Goal: Transaction & Acquisition: Purchase product/service

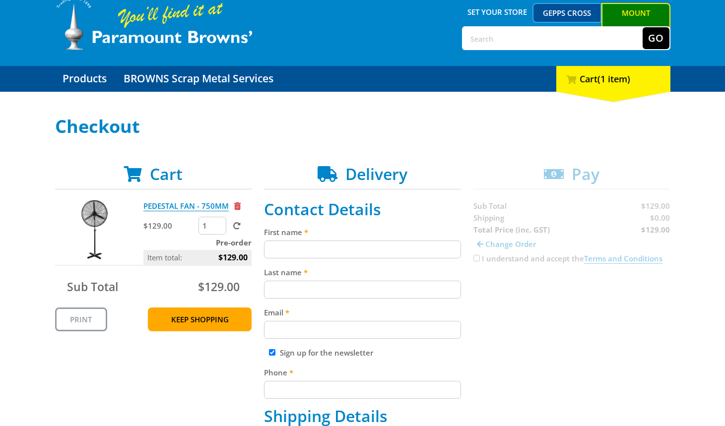
paste input "[PERSON_NAME]"
click at [298, 254] on input "[PERSON_NAME]" at bounding box center [362, 250] width 197 height 18
type input "[PERSON_NAME]"
click at [294, 291] on input "Last name" at bounding box center [362, 290] width 197 height 18
paste input "[PERSON_NAME]"
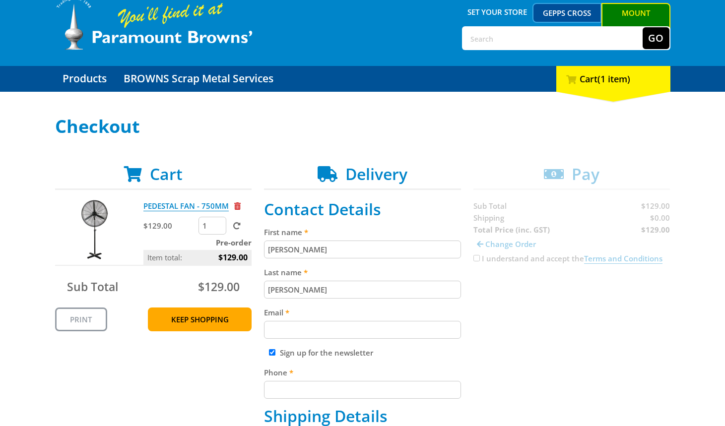
type input "[PERSON_NAME]"
drag, startPoint x: 490, startPoint y: 318, endPoint x: 365, endPoint y: 303, distance: 126.3
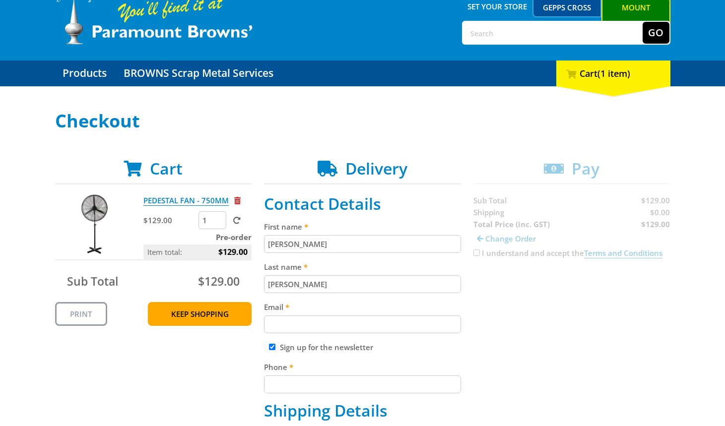
scroll to position [55, 0]
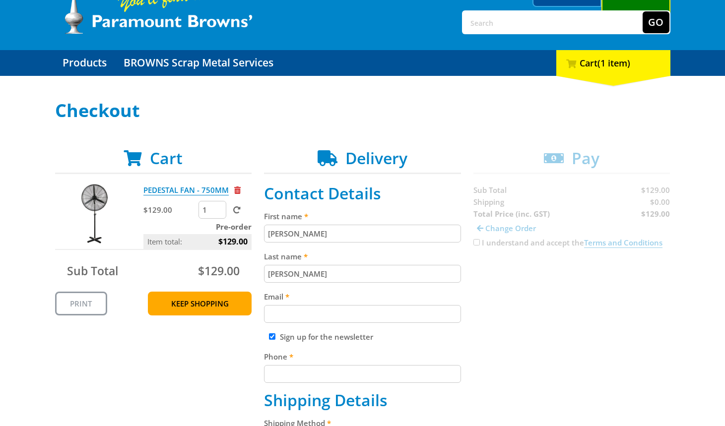
click at [317, 315] on input "Email" at bounding box center [362, 314] width 197 height 18
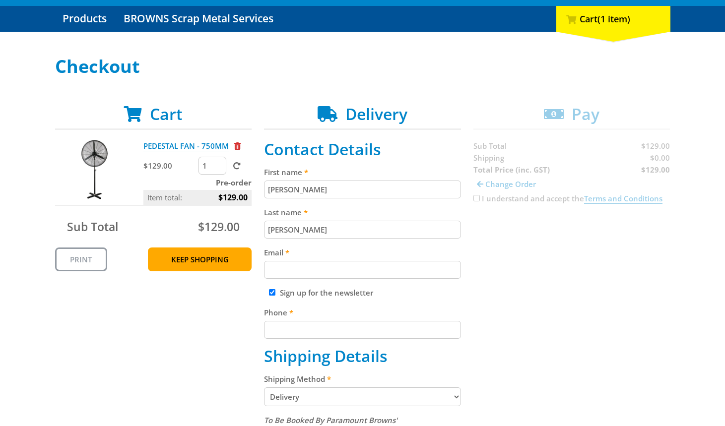
scroll to position [102, 0]
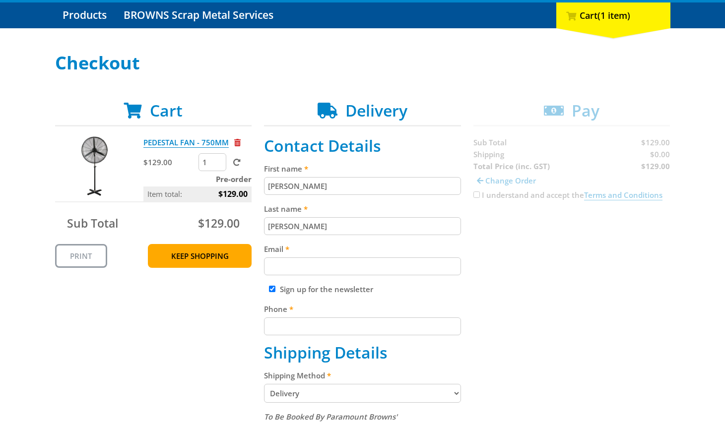
paste input "[EMAIL_ADDRESS][DOMAIN_NAME]"
click at [345, 268] on input "[EMAIL_ADDRESS][DOMAIN_NAME]" at bounding box center [362, 266] width 197 height 18
type input "[EMAIL_ADDRESS][DOMAIN_NAME]"
drag, startPoint x: 487, startPoint y: 268, endPoint x: 514, endPoint y: 296, distance: 38.2
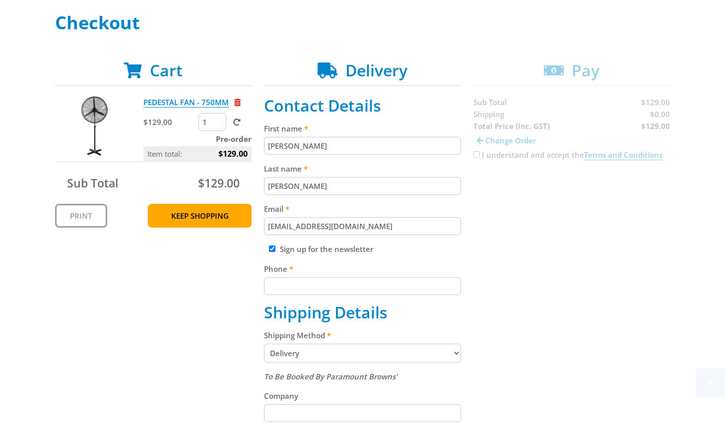
scroll to position [244, 0]
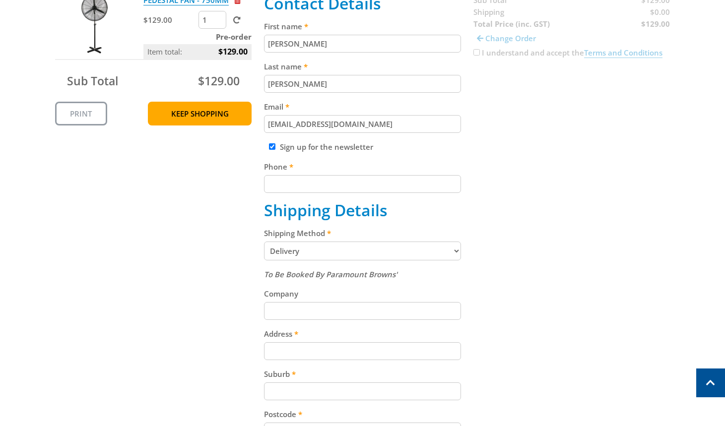
click at [338, 182] on input "Phone" at bounding box center [362, 184] width 197 height 18
paste input "[PHONE_NUMBER]"
click at [351, 186] on input "[PHONE_NUMBER]" at bounding box center [362, 184] width 197 height 18
type input "[PHONE_NUMBER]"
drag, startPoint x: 540, startPoint y: 182, endPoint x: 533, endPoint y: 189, distance: 9.8
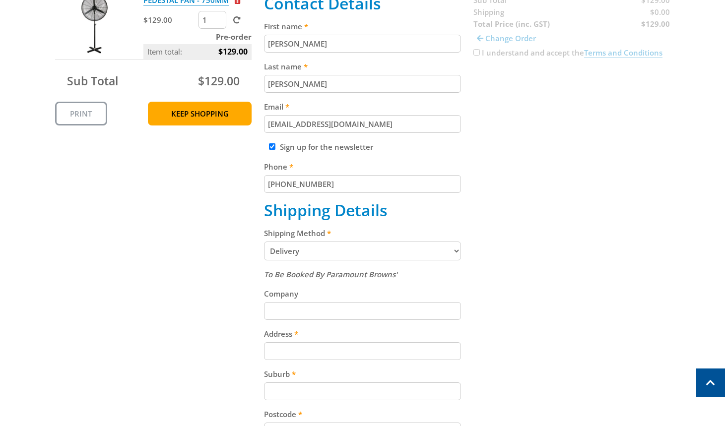
click at [541, 181] on div "Cart PEDESTAL FAN - 750MM $129.00 1 Pre-order Item total: $129.00 Sub Total $12…" at bounding box center [362, 303] width 615 height 688
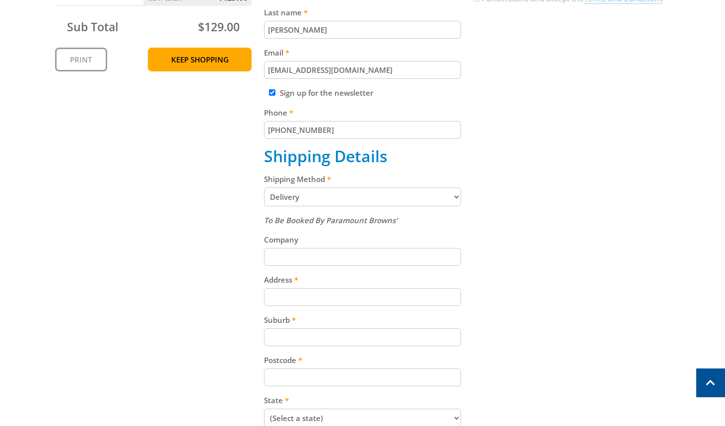
scroll to position [331, 0]
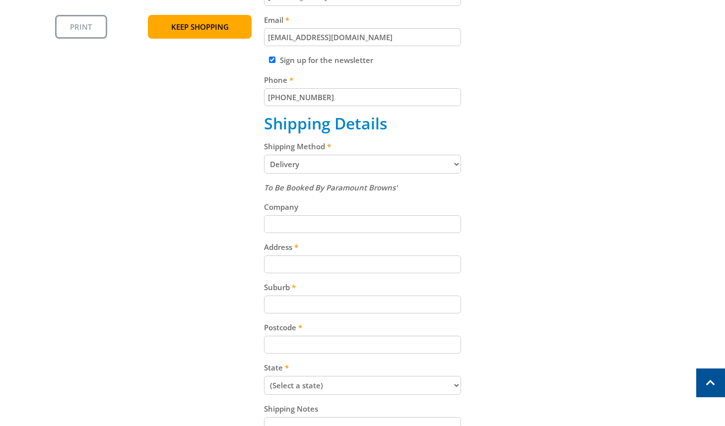
click at [350, 165] on select "Pickup from [GEOGRAPHIC_DATA][PERSON_NAME] Delivery" at bounding box center [362, 164] width 197 height 19
select select "Pickup"
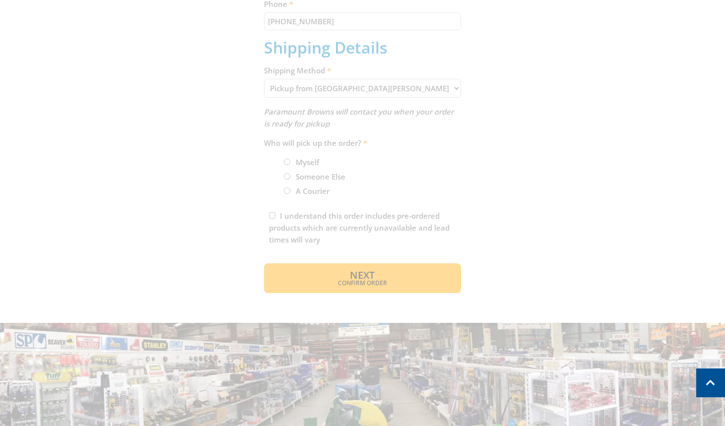
scroll to position [408, 0]
click at [286, 160] on div "Cart PEDESTAL FAN - 750MM $129.00 1 Pre-order Item total: $129.00 Sub Total $12…" at bounding box center [362, 44] width 615 height 497
click at [288, 162] on div "Cart PEDESTAL FAN - 750MM $129.00 1 Pre-order Item total: $129.00 Sub Total $12…" at bounding box center [362, 44] width 615 height 497
click at [527, 189] on div "Cart PEDESTAL FAN - 750MM $129.00 1 Pre-order Item total: $129.00 Sub Total $12…" at bounding box center [362, 44] width 615 height 497
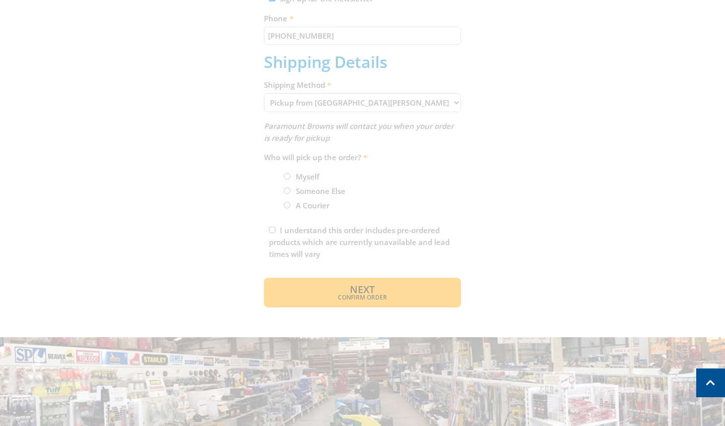
scroll to position [392, 0]
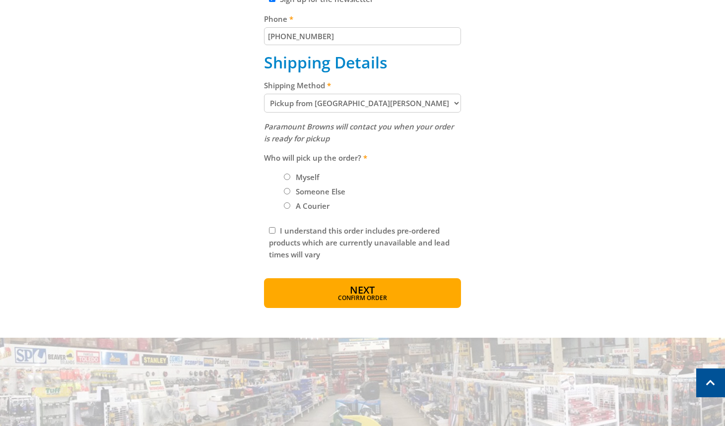
click at [293, 177] on label "Myself" at bounding box center [307, 177] width 30 height 17
click at [290, 177] on input "Myself" at bounding box center [287, 177] width 6 height 6
radio input "true"
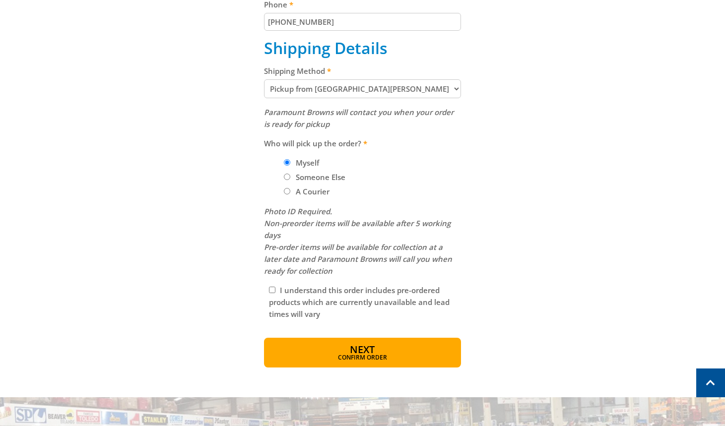
scroll to position [408, 0]
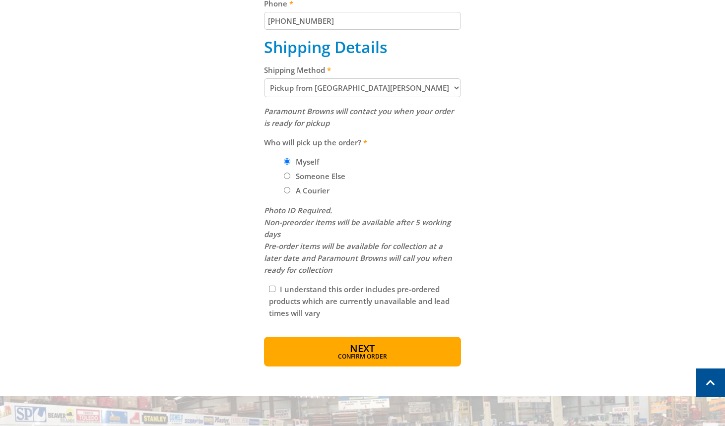
click at [274, 288] on input "I understand this order includes pre-ordered products which are currently unava…" at bounding box center [272, 289] width 6 height 6
checkbox input "true"
click at [376, 345] on button "Next Confirm order" at bounding box center [362, 352] width 197 height 30
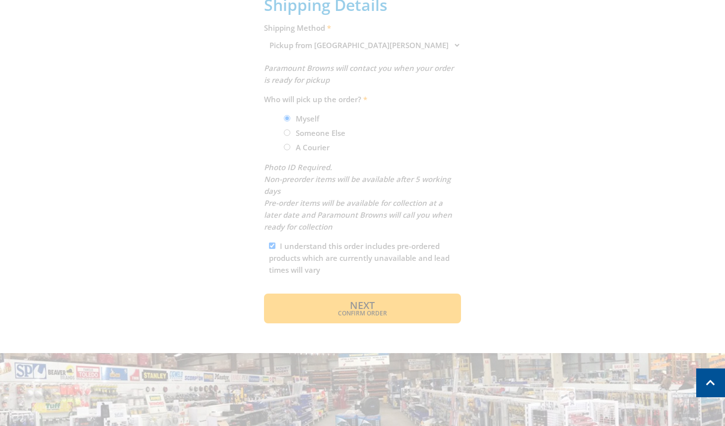
scroll to position [452, 0]
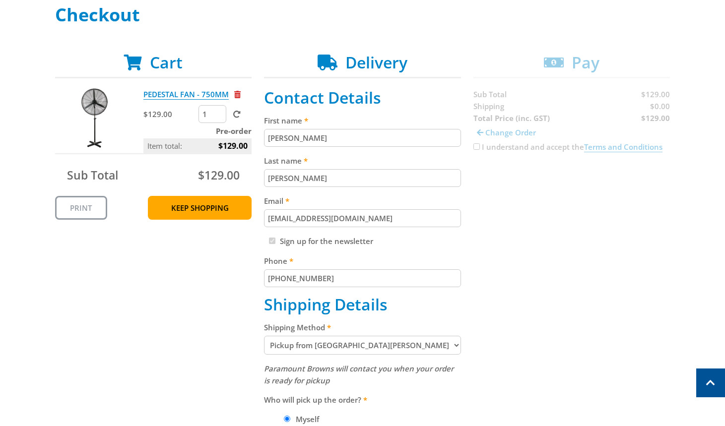
scroll to position [162, 0]
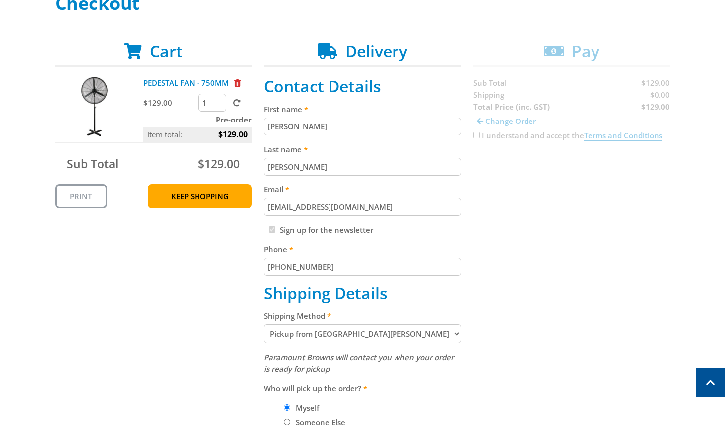
click at [379, 337] on select "Pickup from [GEOGRAPHIC_DATA][PERSON_NAME] Delivery" at bounding box center [362, 333] width 197 height 19
click at [396, 335] on select "Pickup from [GEOGRAPHIC_DATA][PERSON_NAME] Delivery" at bounding box center [362, 333] width 197 height 19
select select "Delivery"
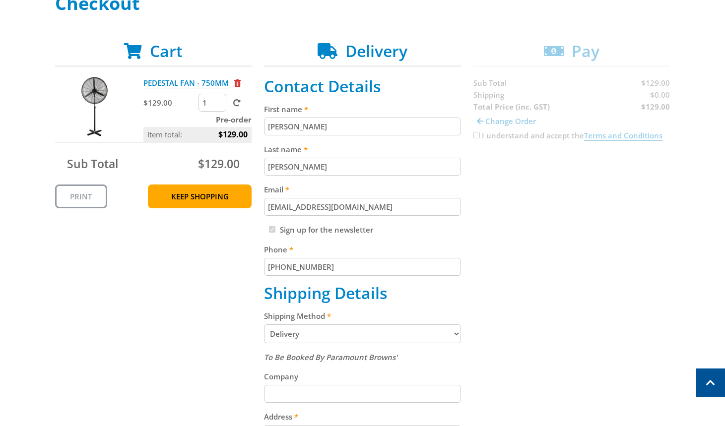
click at [602, 319] on div "Cart PEDESTAL FAN - 750MM $129.00 1 Pre-order Item total: $129.00 Sub Total $12…" at bounding box center [362, 386] width 615 height 688
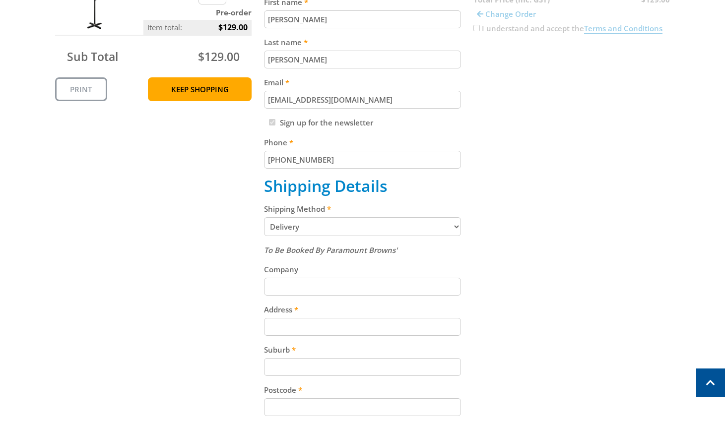
scroll to position [304, 0]
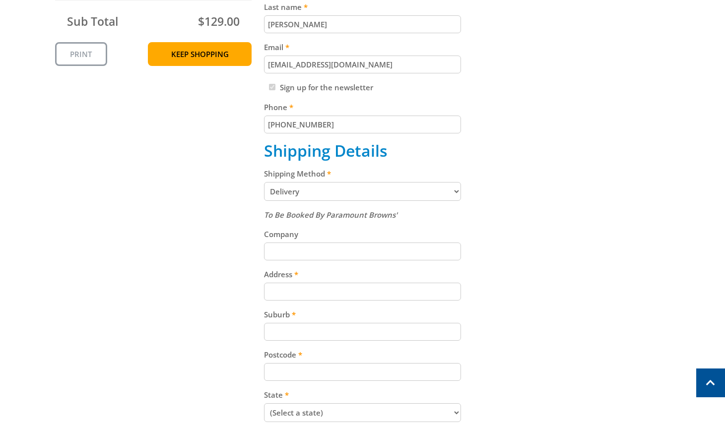
click at [319, 253] on input "Company" at bounding box center [362, 251] width 197 height 18
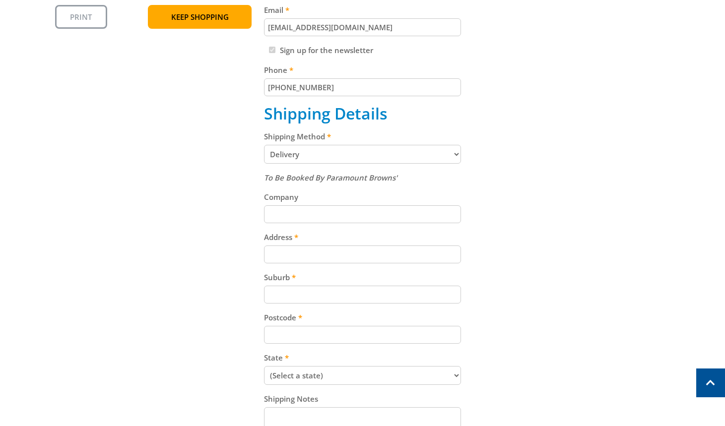
scroll to position [345, 0]
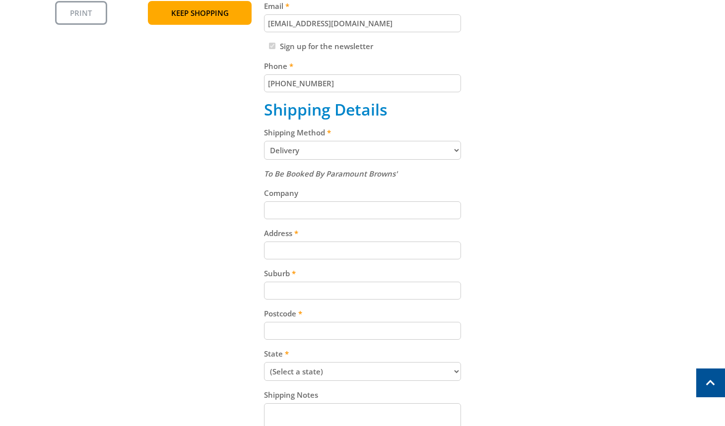
click at [362, 240] on div "Address" at bounding box center [362, 243] width 197 height 32
paste input "99 Cavan Road"
click at [383, 244] on input "99 Cavan Road" at bounding box center [362, 251] width 197 height 18
type input "99 Cavan Road"
drag, startPoint x: 552, startPoint y: 244, endPoint x: 471, endPoint y: 240, distance: 82.0
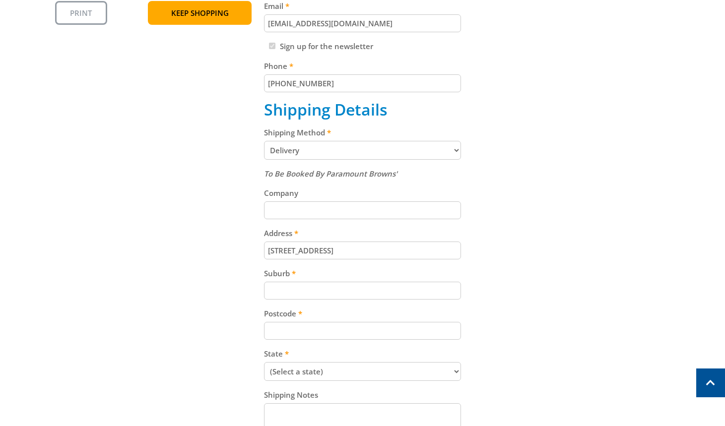
click at [554, 243] on div "Cart PEDESTAL FAN - 750MM $129.00 1 Pre-order Item total: $129.00 Sub Total $12…" at bounding box center [362, 202] width 615 height 688
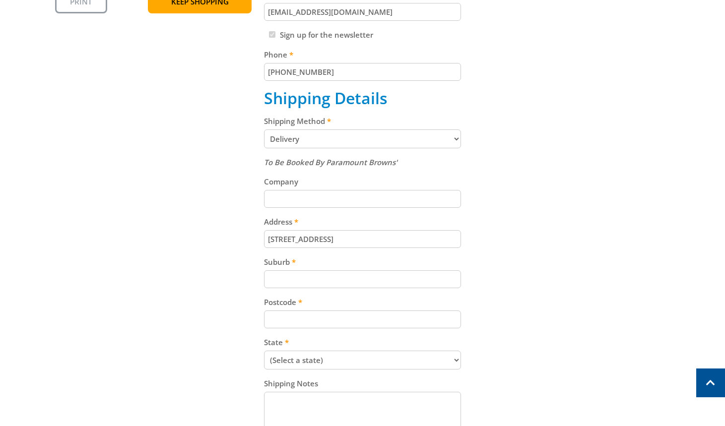
scroll to position [399, 0]
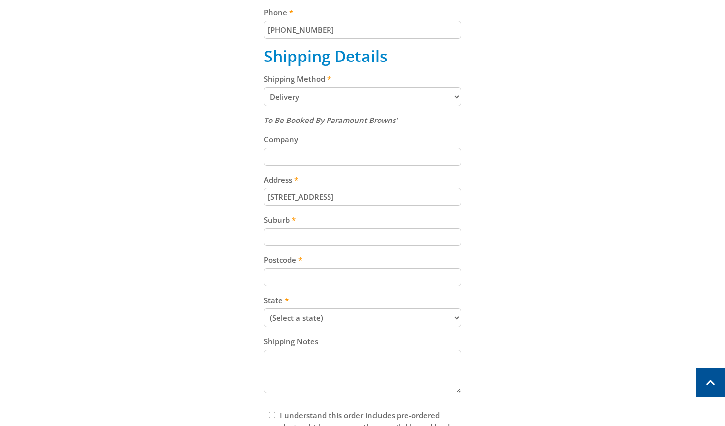
click at [320, 235] on input "Suburb" at bounding box center [362, 237] width 197 height 18
click at [327, 241] on input "Suburb" at bounding box center [362, 237] width 197 height 18
paste input "Gepps Cross"
type input "Gepps Cross"
click at [476, 236] on div "Cart PEDESTAL FAN - 750MM $129.00 1 Pre-order Item total: $129.00 Sub Total $12…" at bounding box center [362, 149] width 615 height 688
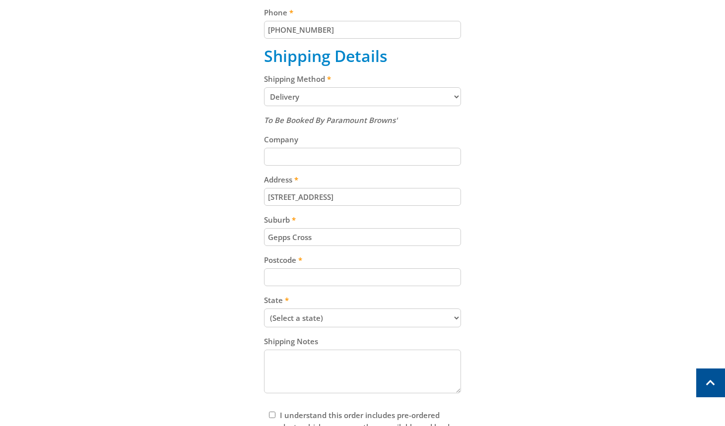
click at [336, 277] on input "Postcode" at bounding box center [362, 277] width 197 height 18
paste input "5094"
click at [404, 276] on input "5094" at bounding box center [362, 277] width 197 height 18
type input "5094"
click at [507, 276] on div "Cart PEDESTAL FAN - 750MM $129.00 1 Pre-order Item total: $129.00 Sub Total $12…" at bounding box center [362, 149] width 615 height 688
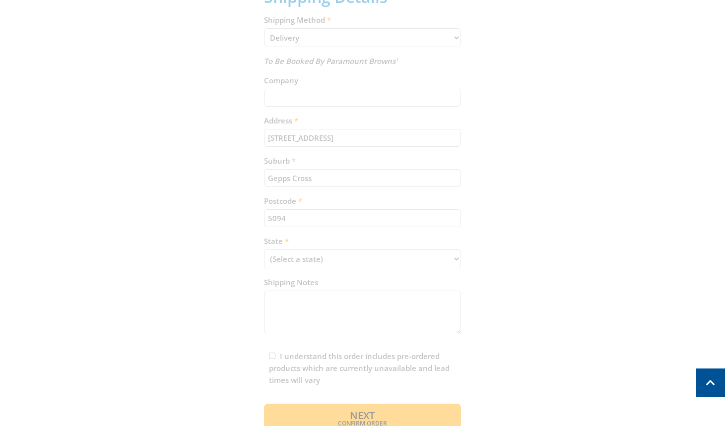
scroll to position [459, 0]
click at [446, 262] on div "Cart PEDESTAL FAN - 750MM $129.00 1 Pre-order Item total: $129.00 Sub Total $12…" at bounding box center [362, 88] width 615 height 688
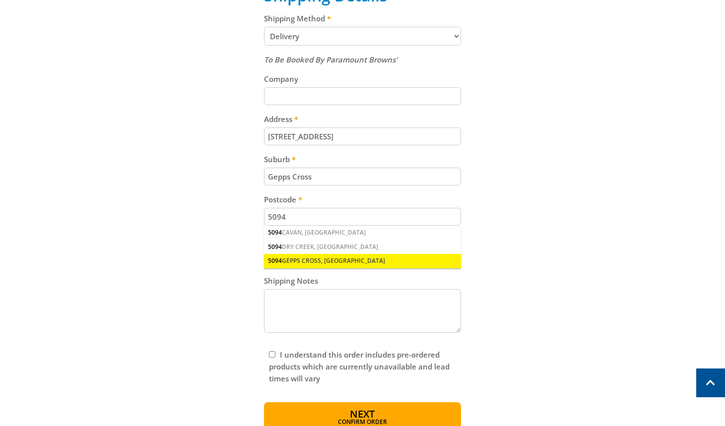
click at [326, 257] on div "5094 GEPPS CROSS, SA" at bounding box center [362, 261] width 197 height 14
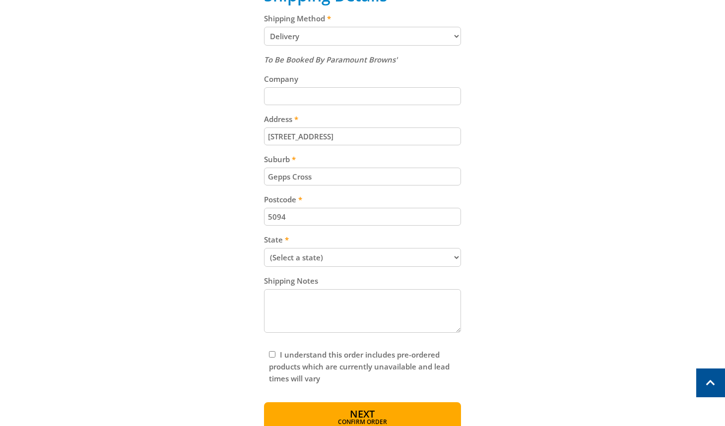
click at [491, 278] on div "Cart PEDESTAL FAN - 750MM $129.00 1 Pre-order Item total: $129.00 Sub Total $12…" at bounding box center [362, 88] width 615 height 688
click at [392, 265] on select "(Select a state) South Australia Victoria New South Wales Queensland Western Au…" at bounding box center [362, 257] width 197 height 19
select select "SA"
click at [264, 248] on select "(Select a state) South Australia Victoria New South Wales Queensland Western Au…" at bounding box center [362, 257] width 197 height 19
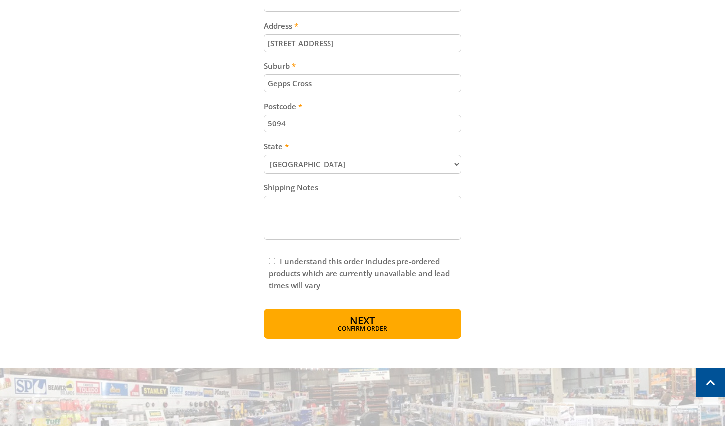
scroll to position [562, 0]
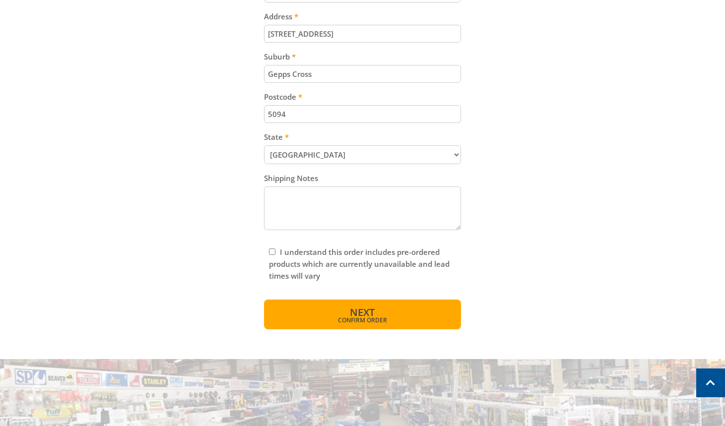
click at [404, 315] on button "Next Confirm order" at bounding box center [362, 315] width 197 height 30
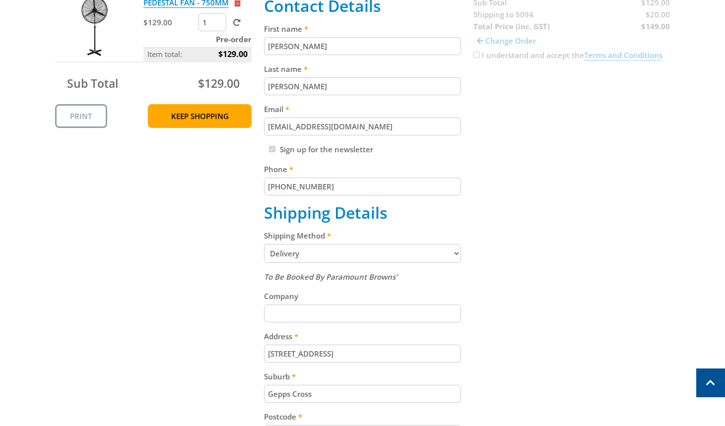
scroll to position [0, 0]
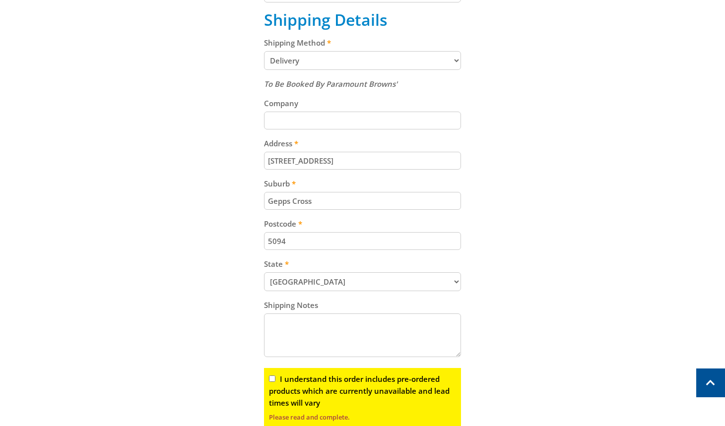
click at [270, 379] on input "I understand this order includes pre-ordered products which are currently unava…" at bounding box center [272, 378] width 6 height 6
checkbox input "true"
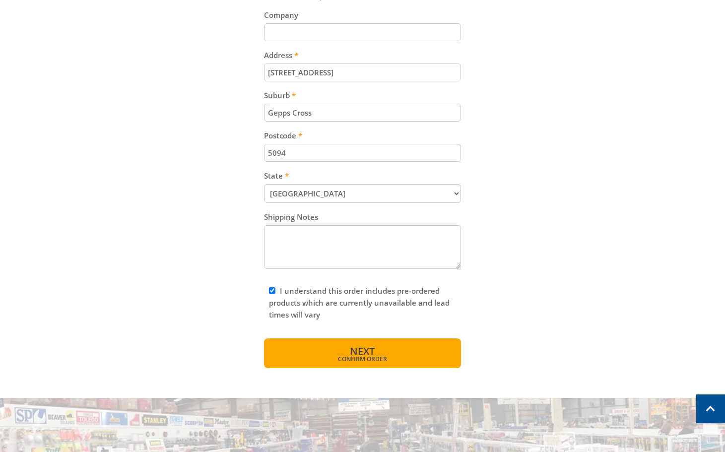
scroll to position [524, 0]
click at [376, 353] on button "Next Confirm order" at bounding box center [362, 353] width 197 height 30
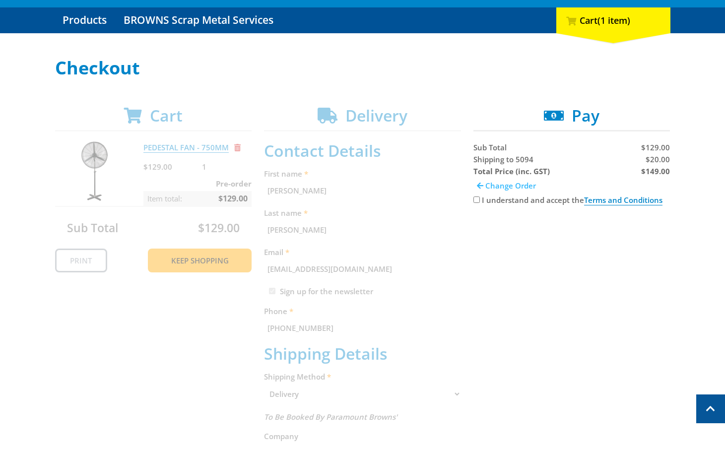
scroll to position [89, 0]
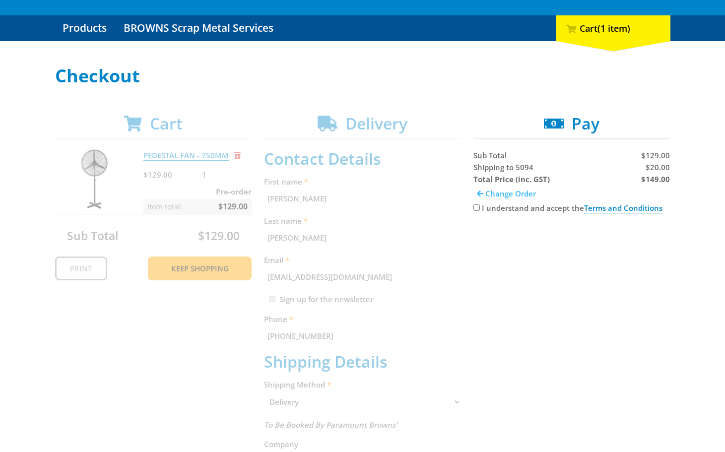
click at [490, 195] on span "Change Order" at bounding box center [510, 193] width 51 height 10
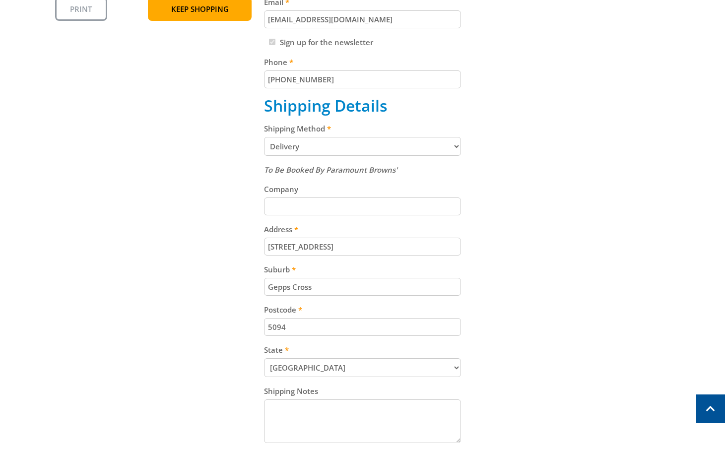
scroll to position [357, 0]
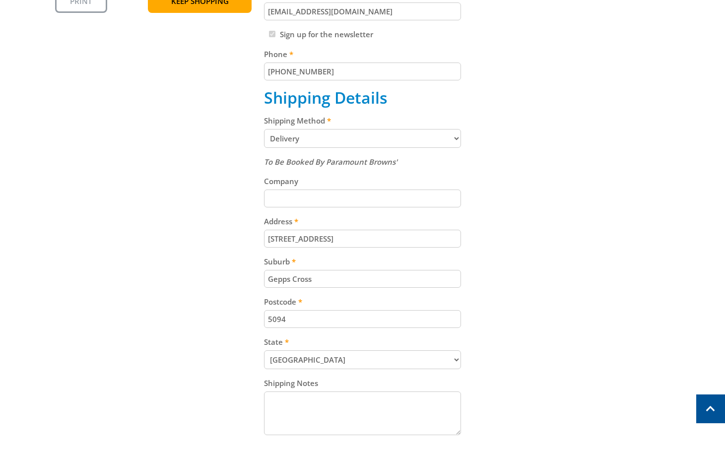
click at [403, 144] on select "Pickup from [GEOGRAPHIC_DATA][PERSON_NAME] Delivery" at bounding box center [362, 138] width 197 height 19
click at [264, 129] on select "Pickup from [GEOGRAPHIC_DATA][PERSON_NAME] Delivery" at bounding box center [362, 138] width 197 height 19
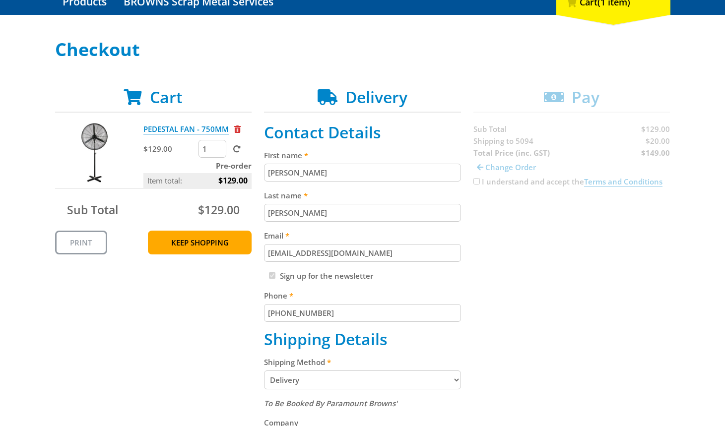
scroll to position [130, 0]
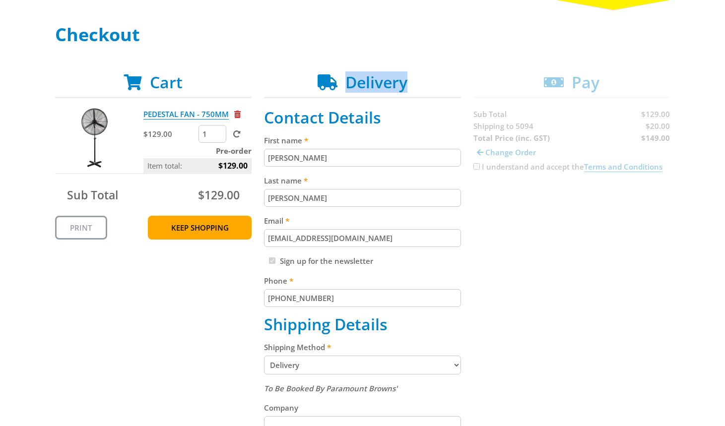
copy span "Delivery"
drag, startPoint x: 346, startPoint y: 83, endPoint x: 408, endPoint y: 86, distance: 61.6
click at [408, 86] on h2 "Delivery" at bounding box center [362, 82] width 197 height 19
click at [625, 292] on div "Cart PEDESTAL FAN - 750MM $129.00 1 Pre-order Item total: $129.00 Sub Total $12…" at bounding box center [362, 417] width 615 height 688
click at [657, 132] on div "Cart PEDESTAL FAN - 750MM $129.00 1 Pre-order Item total: $129.00 Sub Total $12…" at bounding box center [362, 417] width 615 height 688
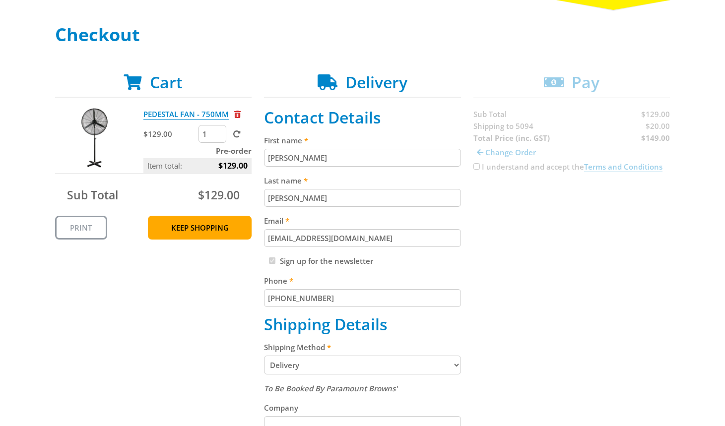
click at [658, 128] on div "Cart PEDESTAL FAN - 750MM $129.00 1 Pre-order Item total: $129.00 Sub Total $12…" at bounding box center [362, 417] width 615 height 688
copy span "20.00"
drag, startPoint x: 656, startPoint y: 267, endPoint x: 718, endPoint y: 247, distance: 64.6
click at [682, 255] on div "Select your Delivery Method Personal Pick up Available in 5 days Courier Pick u…" at bounding box center [362, 393] width 725 height 736
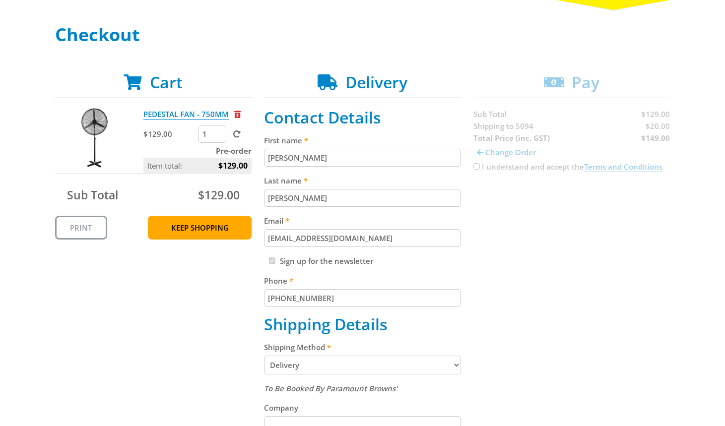
click at [600, 244] on div "Cart PEDESTAL FAN - 750MM $129.00 1 Pre-order Item total: $129.00 Sub Total $12…" at bounding box center [362, 417] width 615 height 688
click at [655, 138] on div "Cart PEDESTAL FAN - 750MM $129.00 1 Pre-order Item total: $129.00 Sub Total $12…" at bounding box center [362, 417] width 615 height 688
copy strong "149.00"
click at [662, 305] on div "Cart PEDESTAL FAN - 750MM $129.00 1 Pre-order Item total: $129.00 Sub Total $12…" at bounding box center [362, 417] width 615 height 688
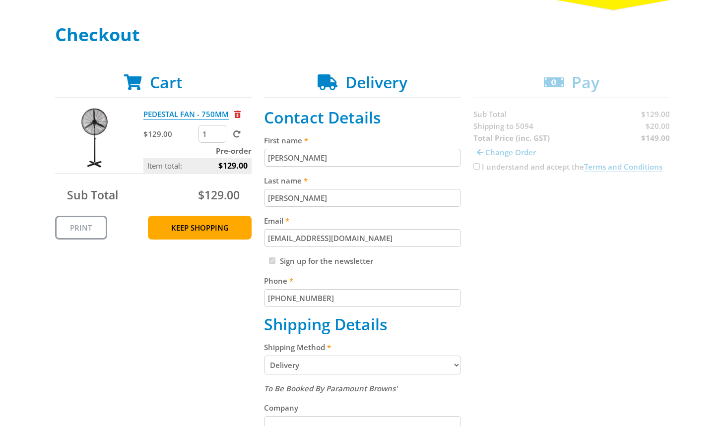
click at [692, 338] on div "Select your Delivery Method Personal Pick up Available in 5 days Courier Pick u…" at bounding box center [362, 393] width 725 height 736
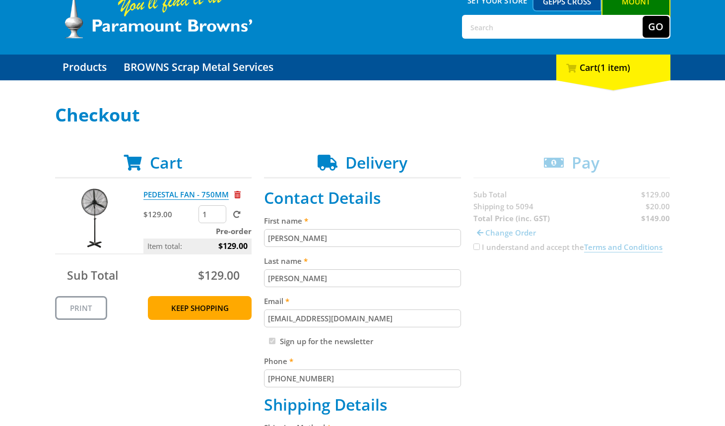
scroll to position [71, 0]
